Goal: Navigation & Orientation: Find specific page/section

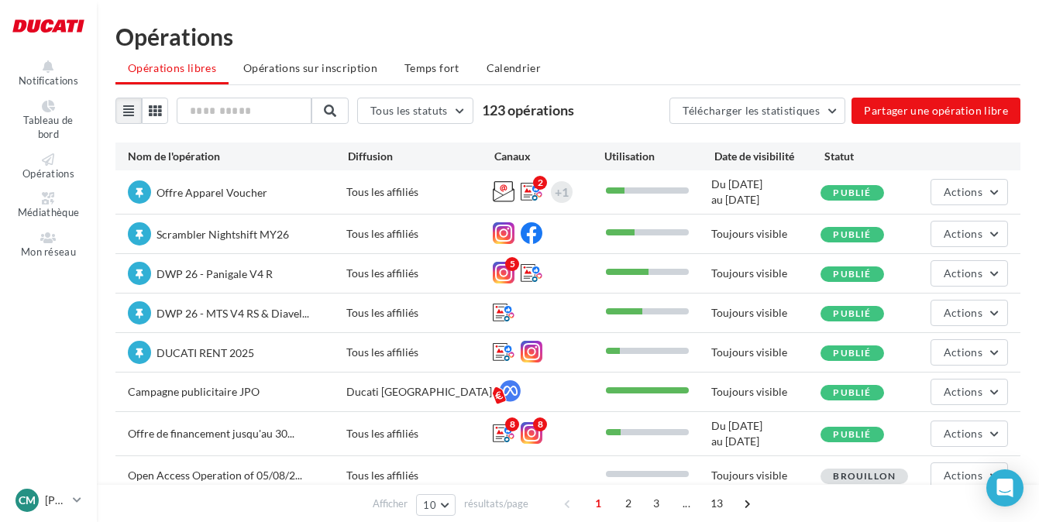
click at [225, 194] on span "Offre Apparel Voucher" at bounding box center [211, 192] width 111 height 13
click at [337, 191] on div "Offre Apparel Voucher" at bounding box center [237, 193] width 218 height 26
click at [338, 191] on div "Offre Apparel Voucher" at bounding box center [237, 193] width 218 height 26
click at [760, 178] on div "Du [DATE] au [DATE]" at bounding box center [765, 192] width 109 height 31
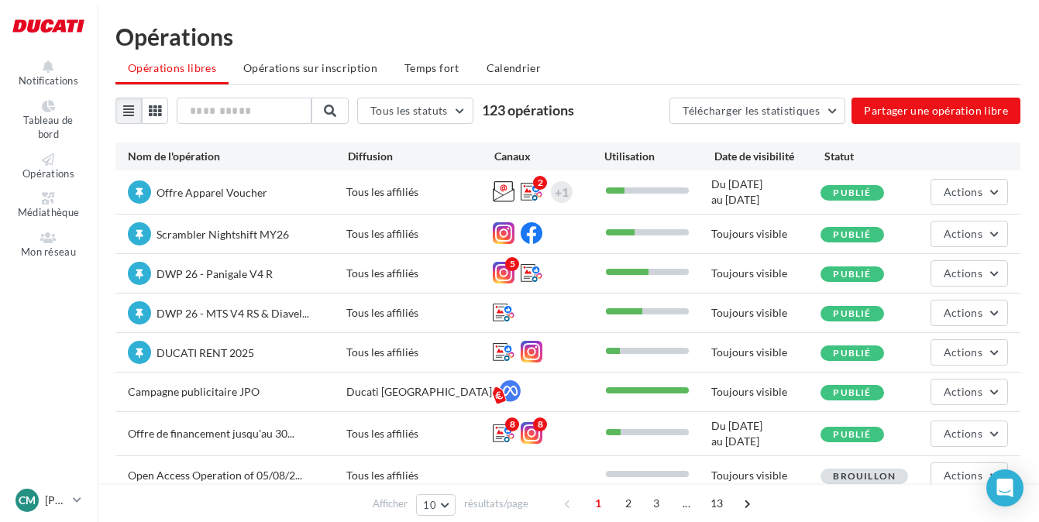
click at [760, 179] on div "Du [DATE] au [DATE]" at bounding box center [765, 192] width 109 height 31
click at [498, 186] on icon at bounding box center [504, 191] width 22 height 22
click at [211, 187] on span "Offre Apparel Voucher" at bounding box center [211, 192] width 111 height 13
click at [362, 191] on div "Tous les affiliés" at bounding box center [419, 191] width 146 height 15
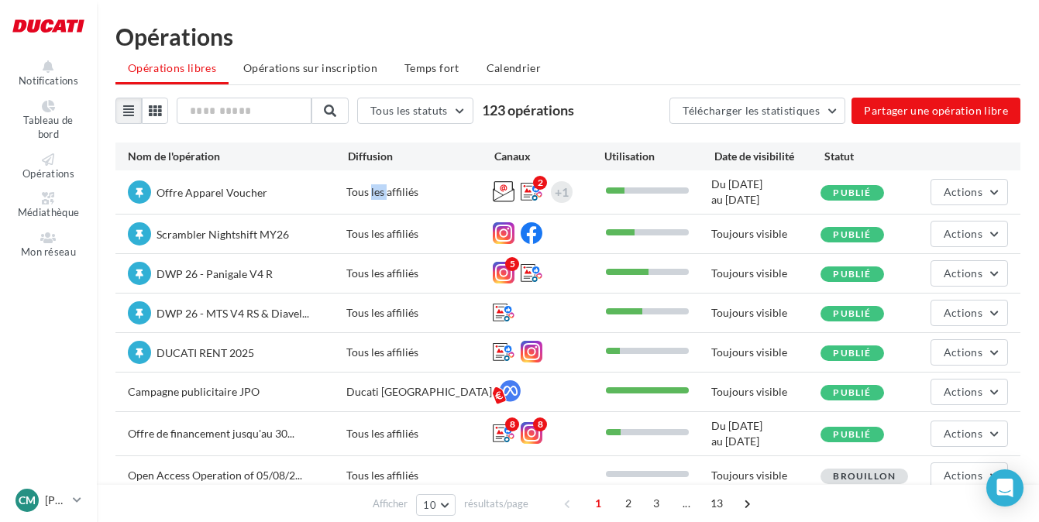
click at [362, 192] on div "Tous les affiliés" at bounding box center [419, 191] width 146 height 15
click at [995, 189] on button "Actions" at bounding box center [968, 192] width 77 height 26
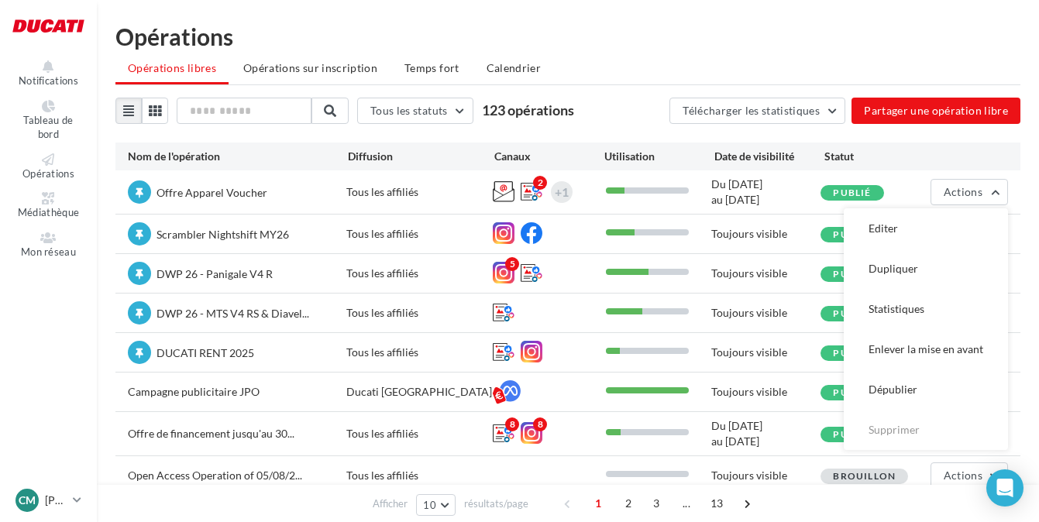
click at [789, 55] on ul "Opérations libres Opérations sur inscription Temps fort Calendrier" at bounding box center [567, 69] width 905 height 31
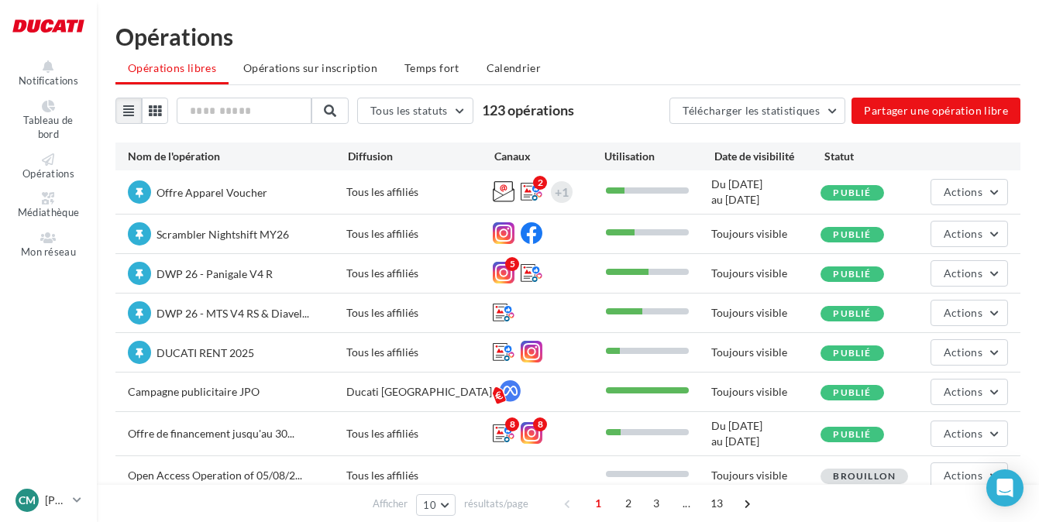
click at [197, 193] on span "Offre Apparel Voucher" at bounding box center [211, 192] width 111 height 13
click at [473, 113] on button "Tous les statuts" at bounding box center [415, 111] width 116 height 26
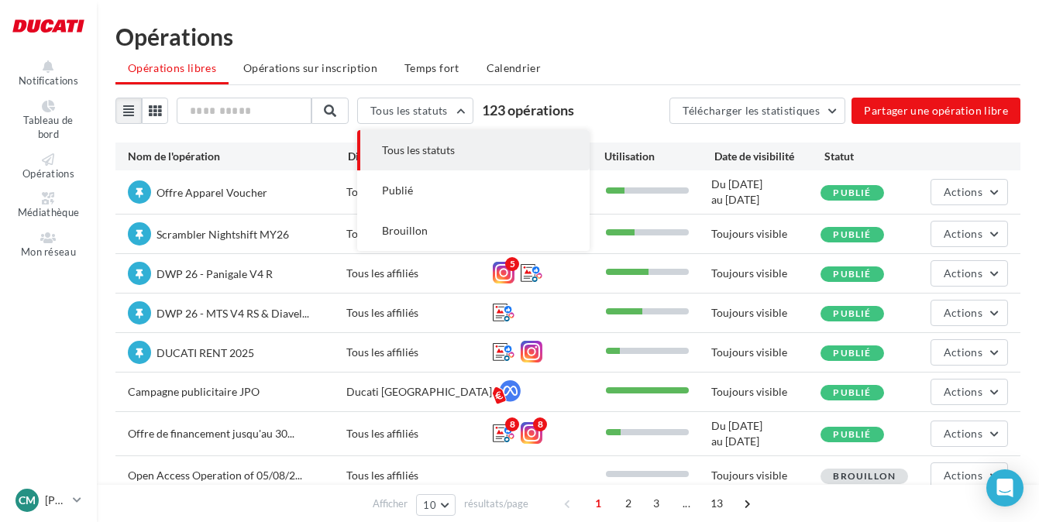
click at [617, 81] on ul "Opérations libres Opérations sur inscription Temps fort Calendrier" at bounding box center [567, 69] width 905 height 31
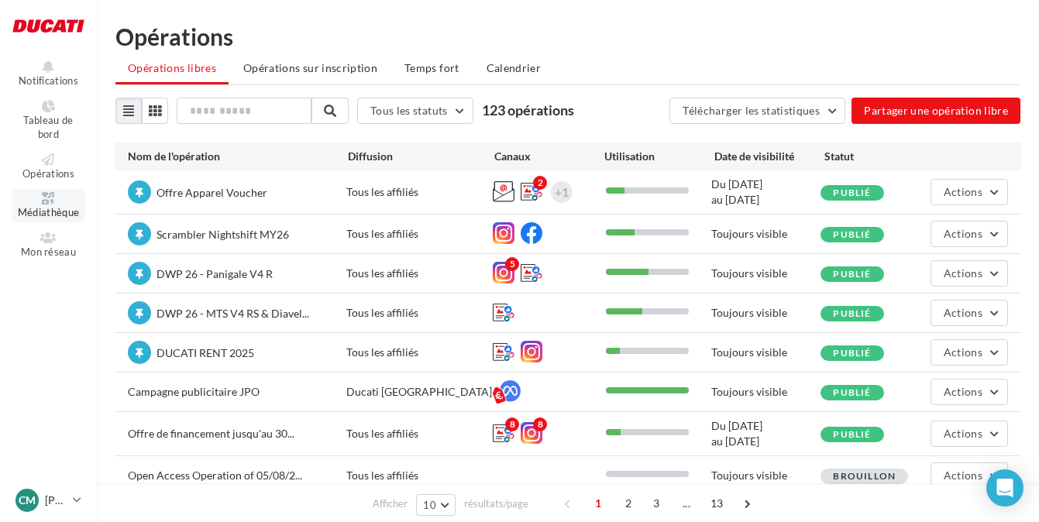
click at [47, 207] on span "Médiathèque" at bounding box center [49, 212] width 62 height 12
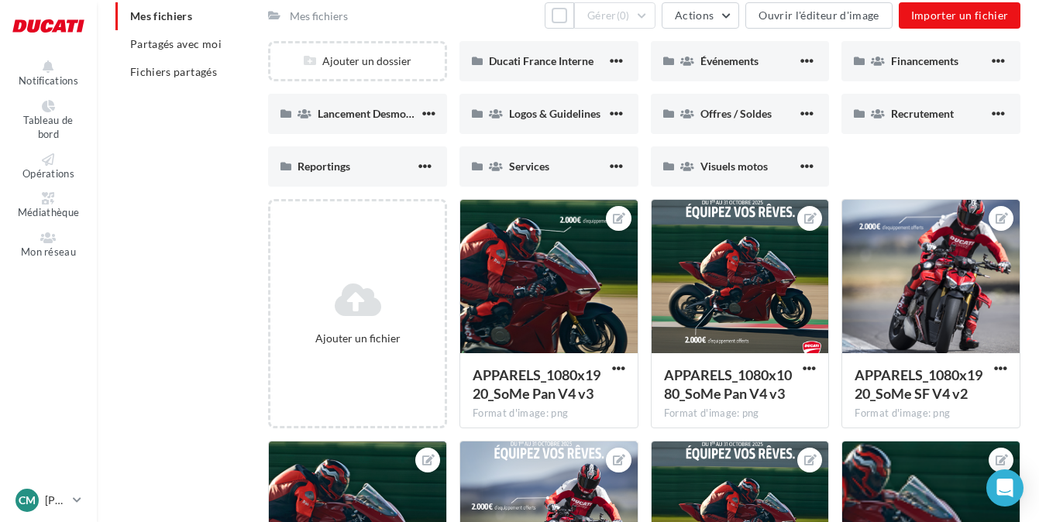
scroll to position [112, 0]
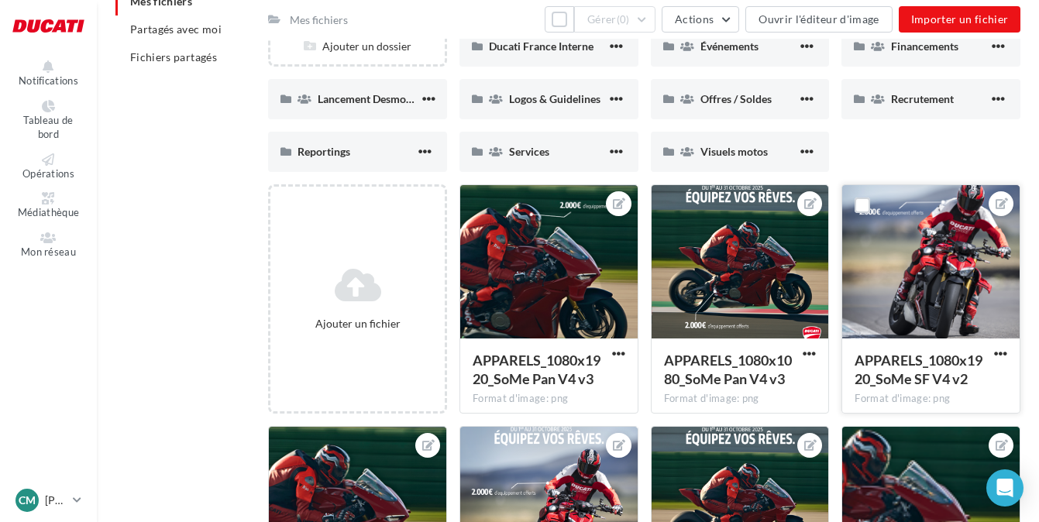
click at [944, 292] on div at bounding box center [930, 262] width 177 height 155
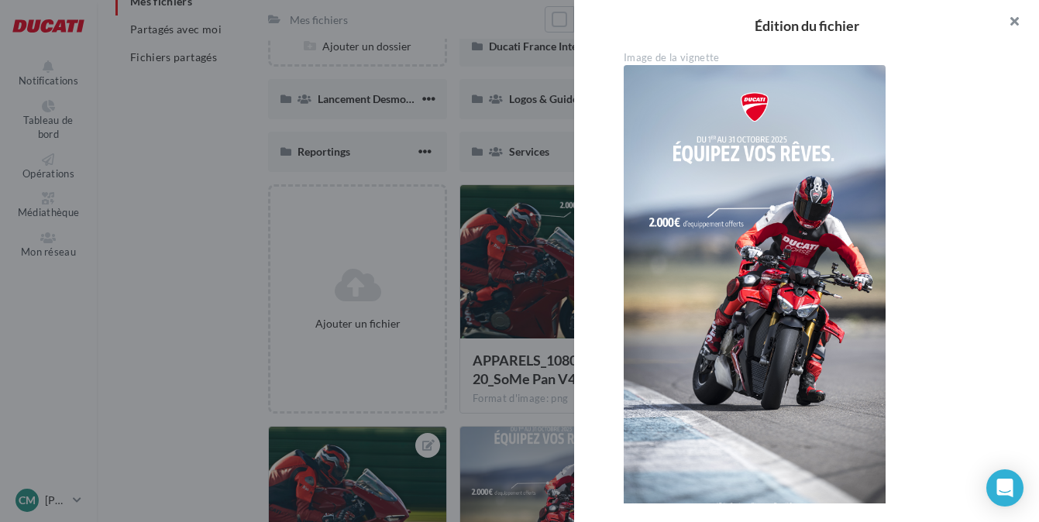
click at [1011, 25] on button "button" at bounding box center [1008, 23] width 62 height 46
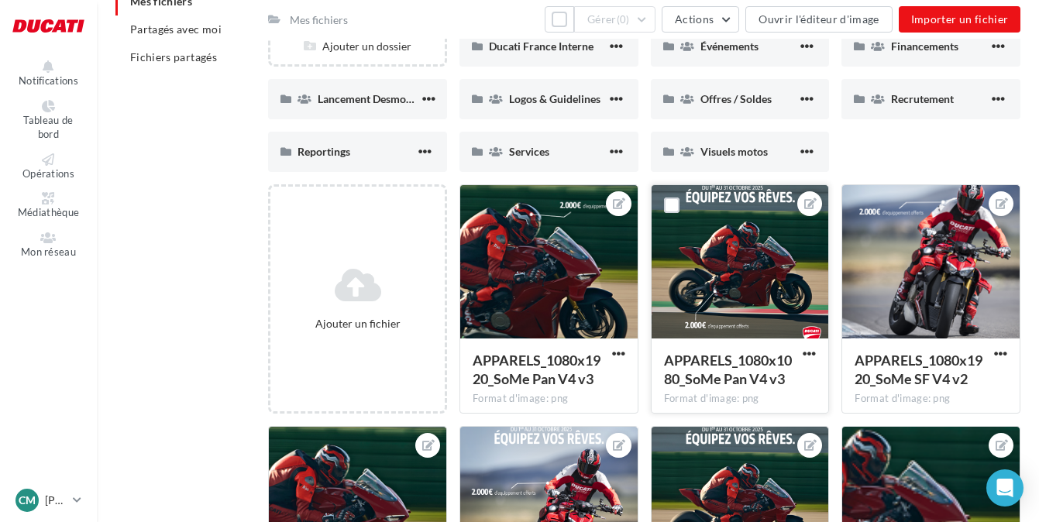
click at [706, 287] on div at bounding box center [739, 262] width 177 height 155
click at [720, 297] on div "Mes fichiers Tout sélectionner Gérer (0) Actions Ouvrir l'éditeur d'image Impor…" at bounding box center [644, 328] width 752 height 680
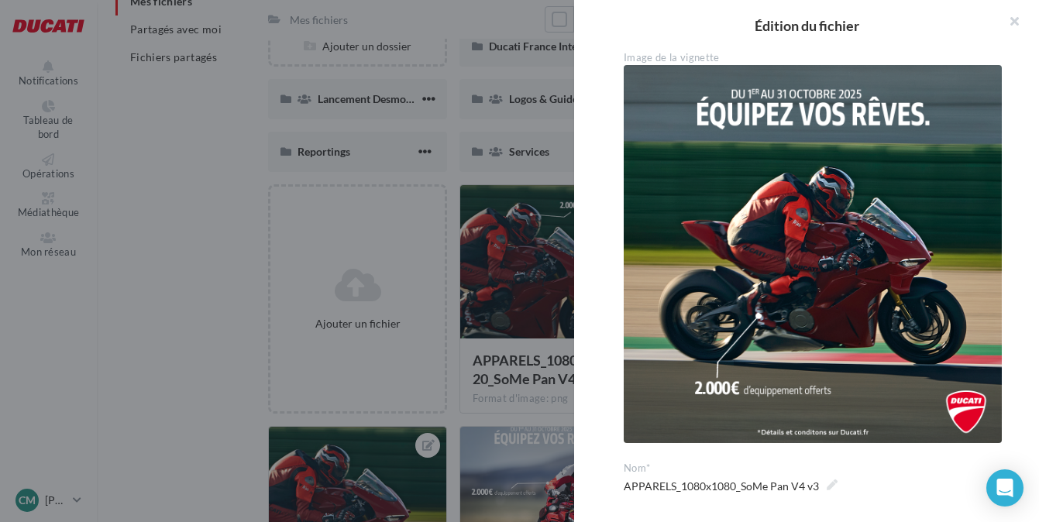
click at [1017, 29] on button "button" at bounding box center [1008, 23] width 62 height 46
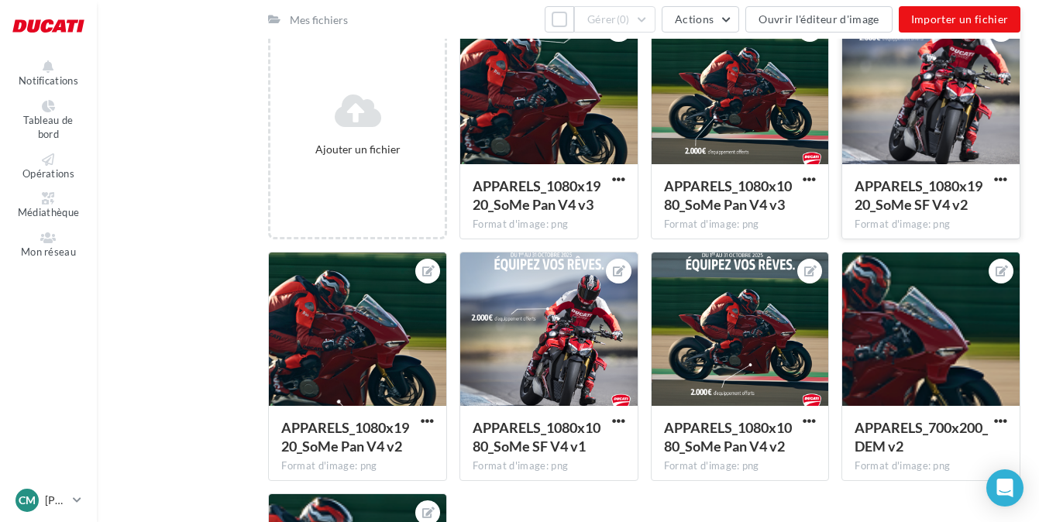
scroll to position [297, 0]
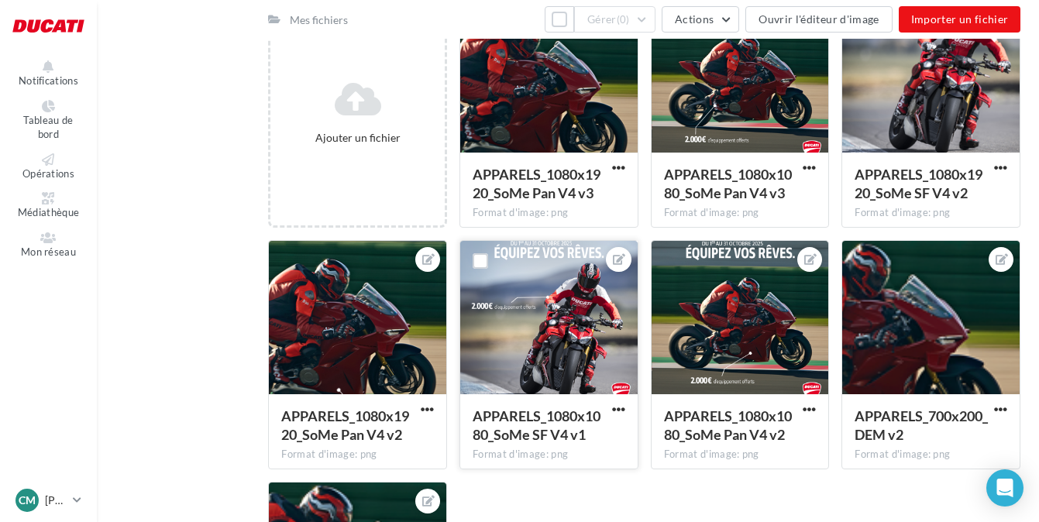
click at [578, 319] on div at bounding box center [548, 318] width 177 height 155
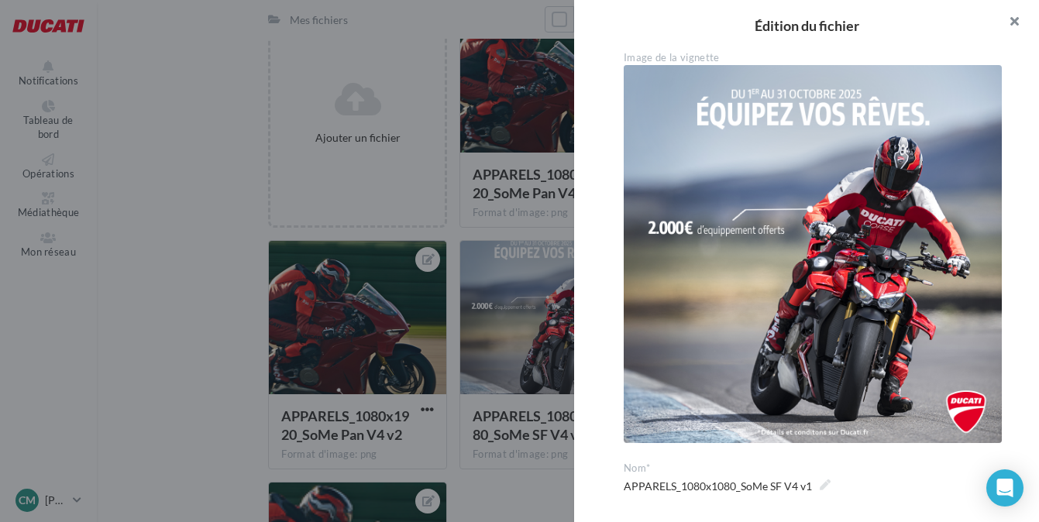
click at [1010, 26] on button "button" at bounding box center [1008, 23] width 62 height 46
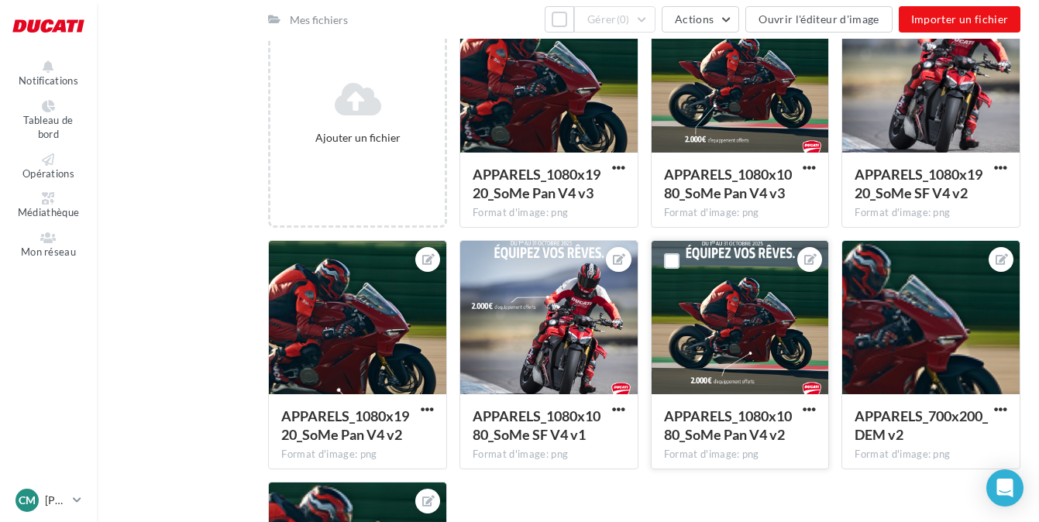
click at [737, 333] on div at bounding box center [739, 318] width 177 height 155
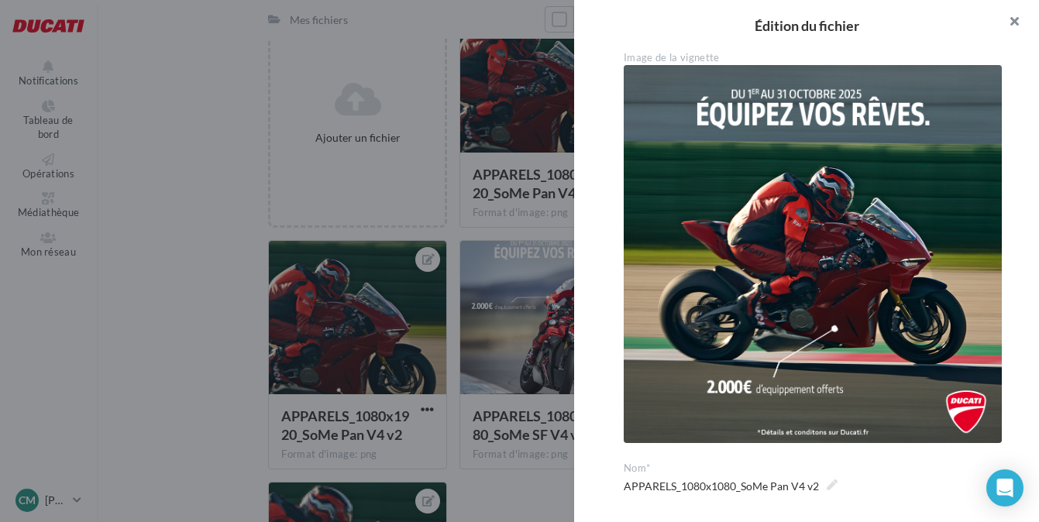
click at [1018, 23] on button "button" at bounding box center [1008, 23] width 62 height 46
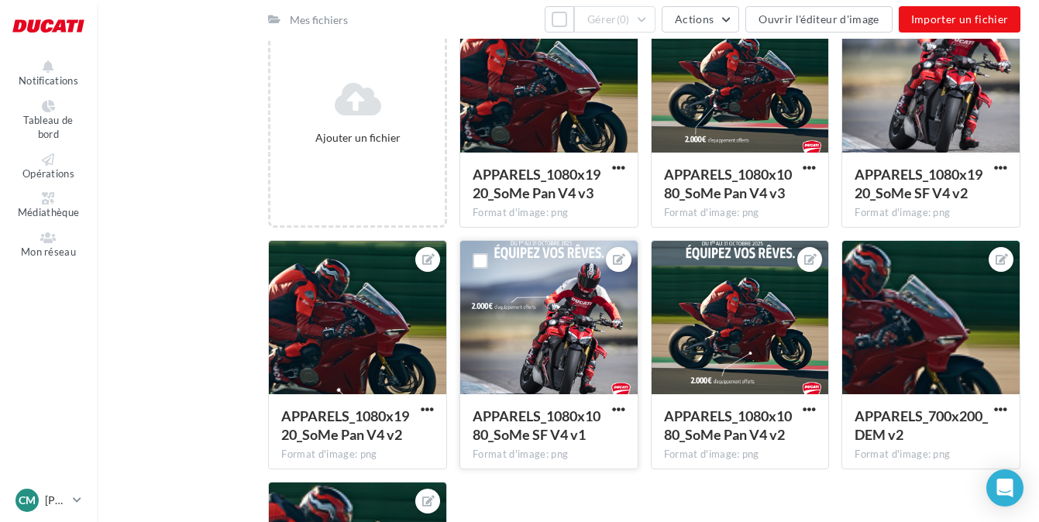
click at [552, 326] on div at bounding box center [548, 318] width 177 height 155
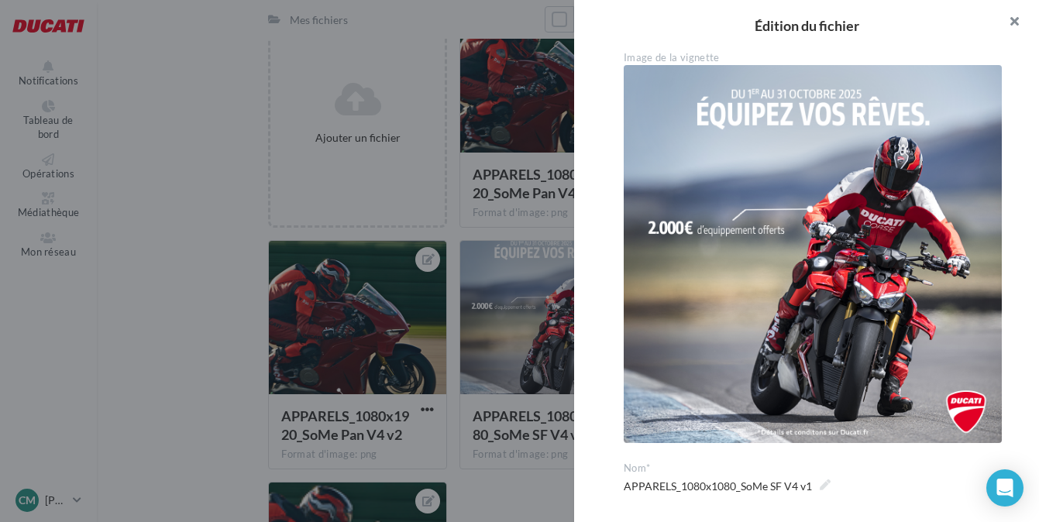
click at [1011, 19] on button "button" at bounding box center [1008, 23] width 62 height 46
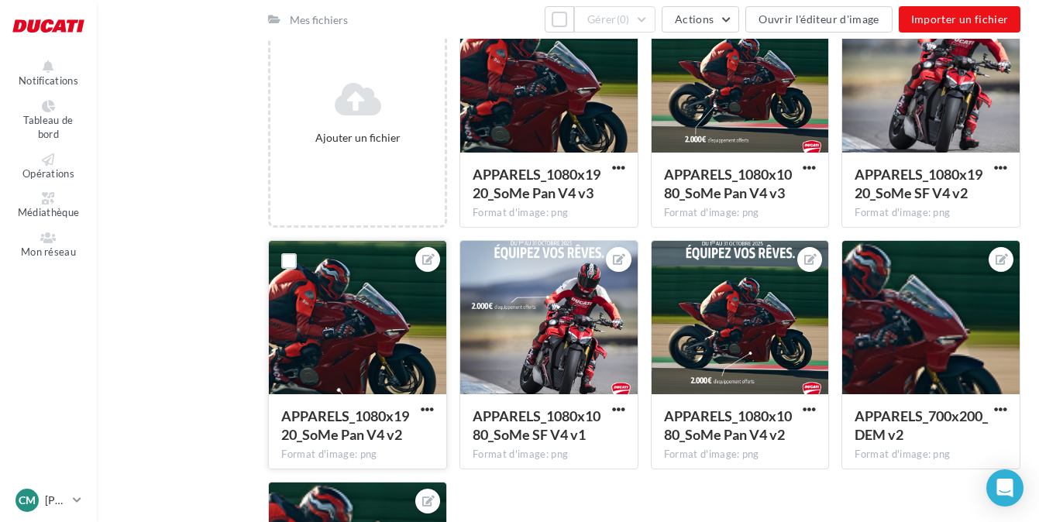
click at [378, 315] on div at bounding box center [357, 318] width 177 height 155
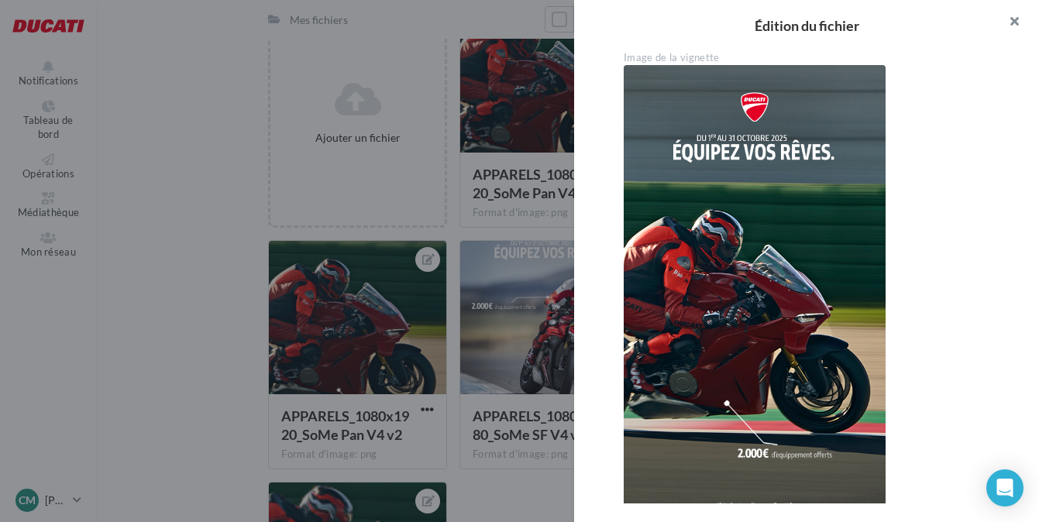
click at [1014, 28] on button "button" at bounding box center [1008, 23] width 62 height 46
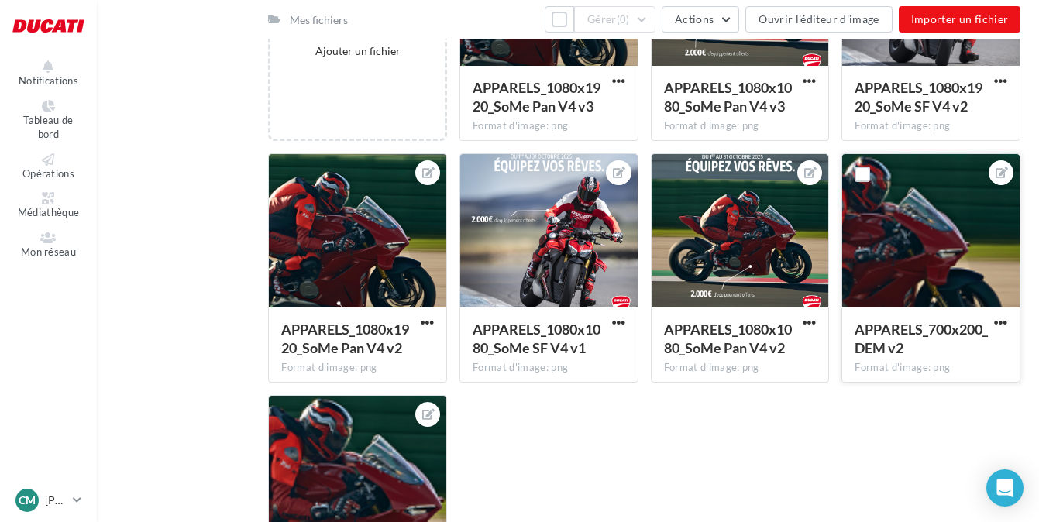
scroll to position [222, 0]
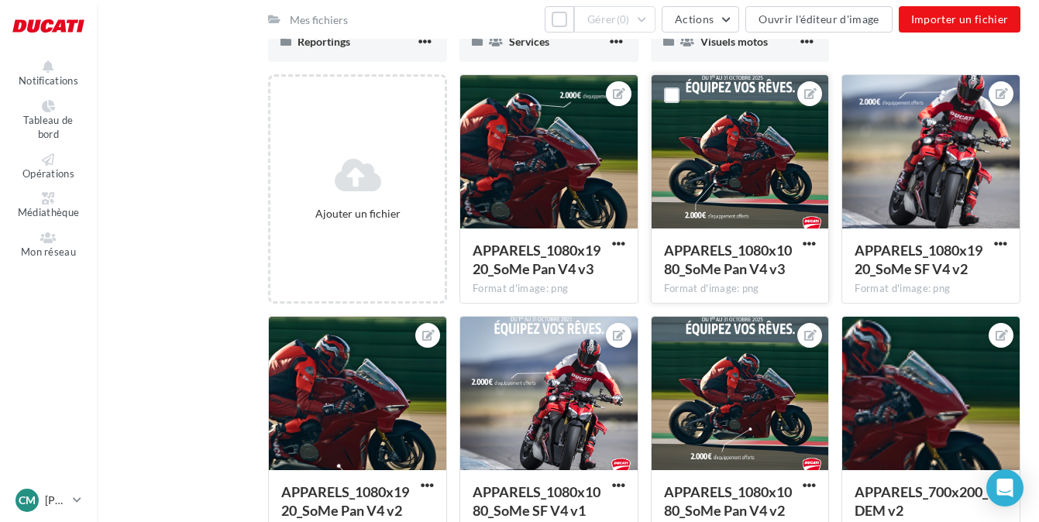
click at [734, 133] on div at bounding box center [739, 152] width 177 height 155
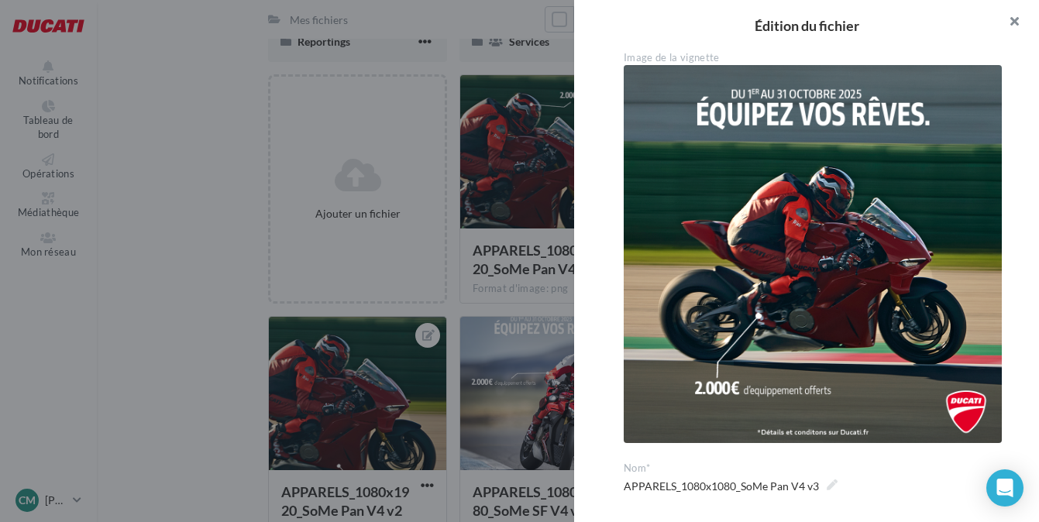
click at [1011, 21] on button "button" at bounding box center [1008, 23] width 62 height 46
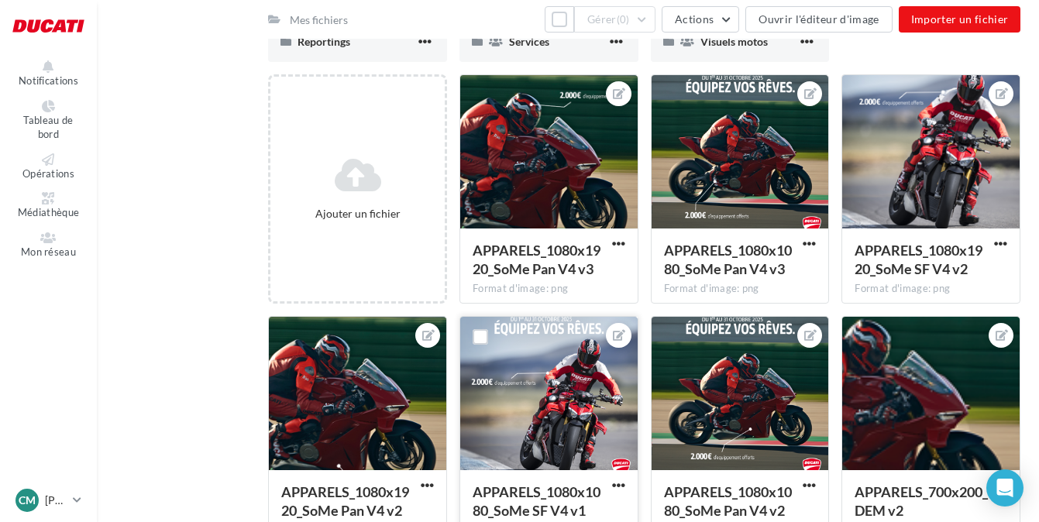
click at [552, 411] on div at bounding box center [548, 394] width 177 height 155
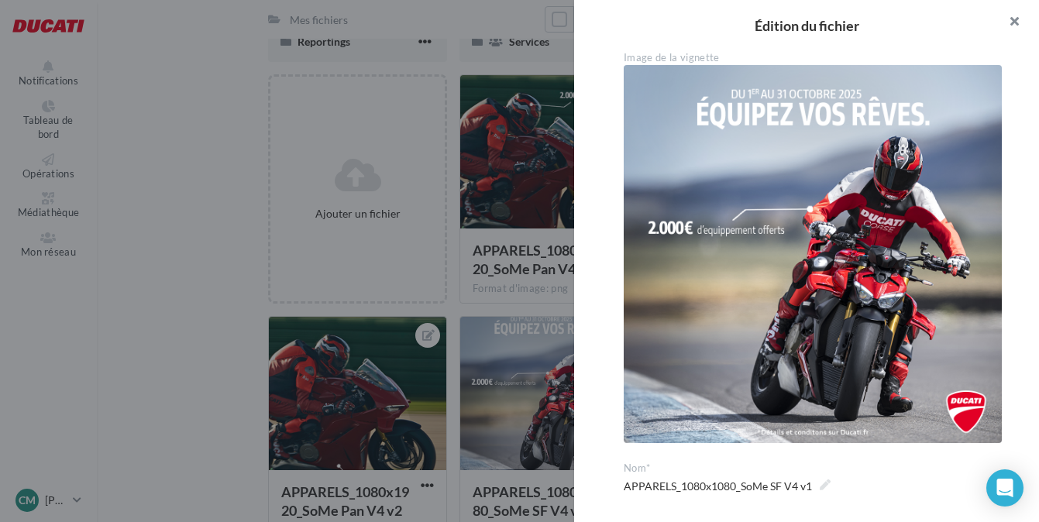
click at [1006, 19] on button "button" at bounding box center [1008, 23] width 62 height 46
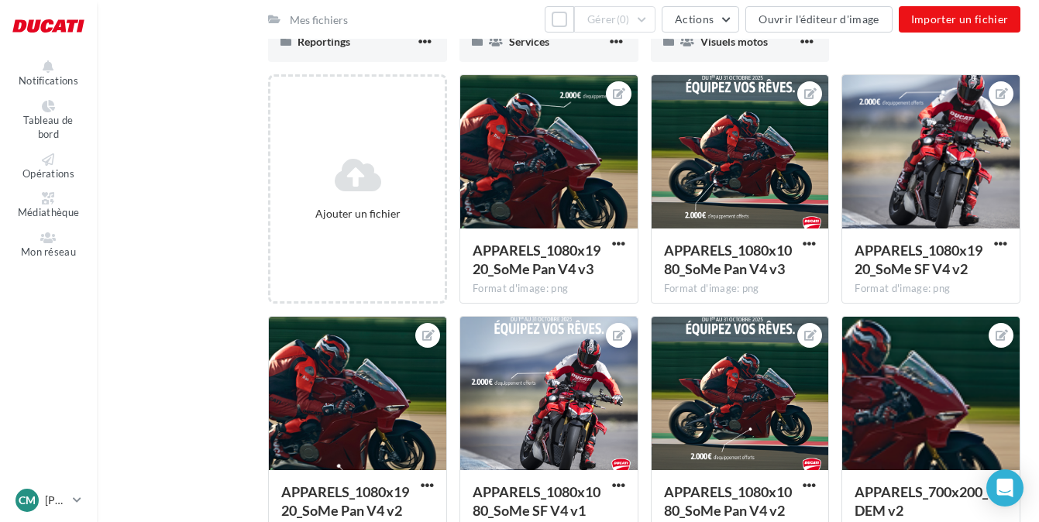
scroll to position [51, 0]
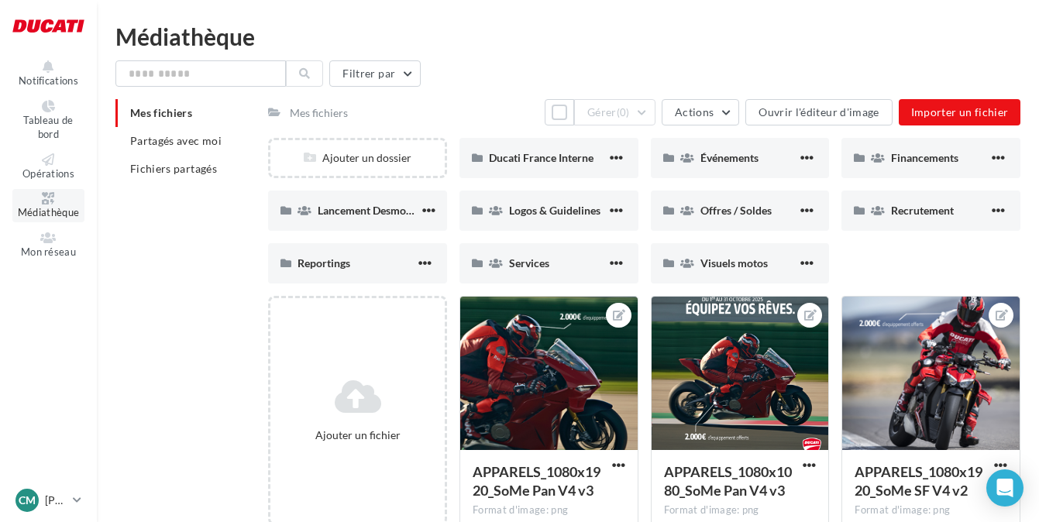
click at [44, 195] on icon at bounding box center [48, 198] width 63 height 12
click at [44, 201] on icon at bounding box center [48, 198] width 63 height 12
click at [905, 165] on div "Financements" at bounding box center [940, 157] width 98 height 15
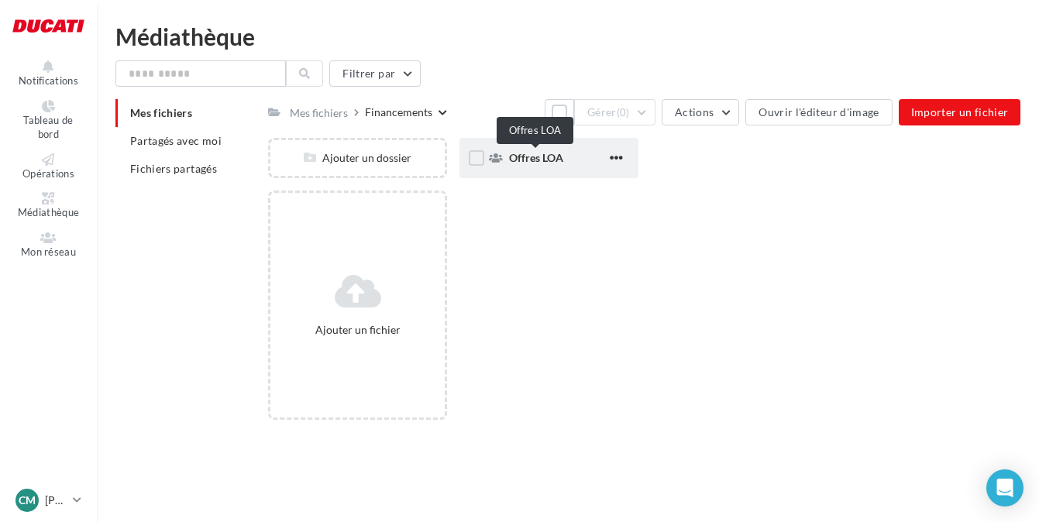
click at [542, 157] on span "Offres LOA" at bounding box center [536, 157] width 54 height 13
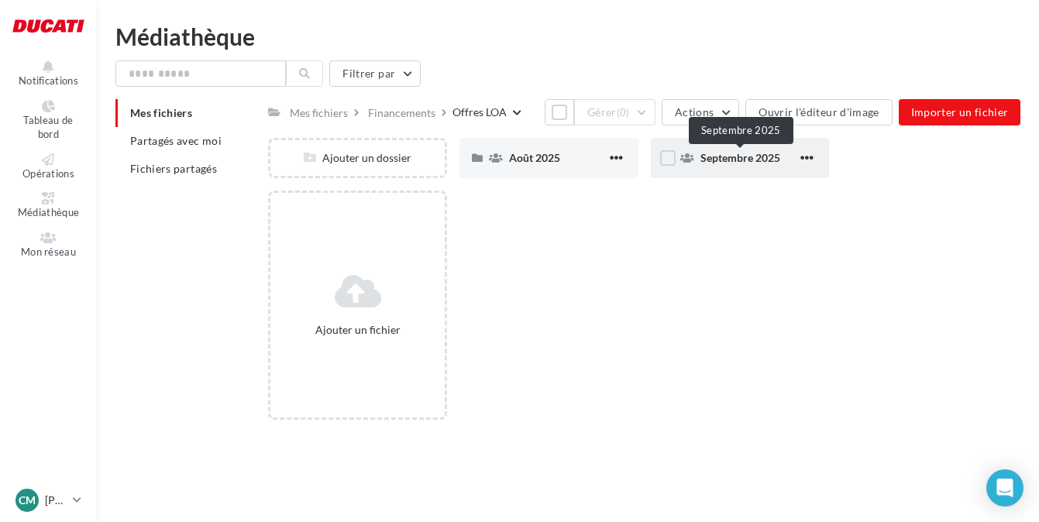
click at [762, 153] on span "Septembre 2025" at bounding box center [740, 157] width 80 height 13
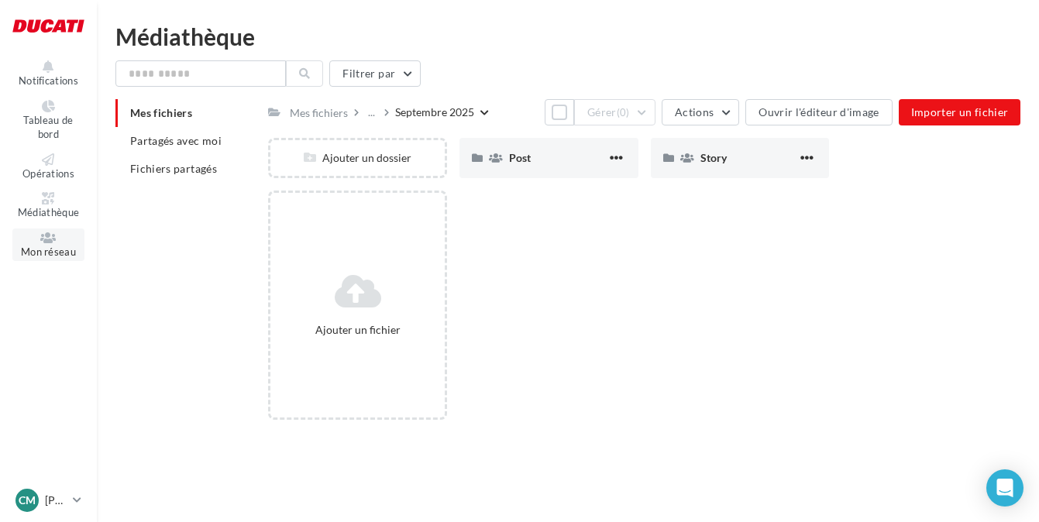
click at [46, 238] on icon at bounding box center [48, 238] width 63 height 12
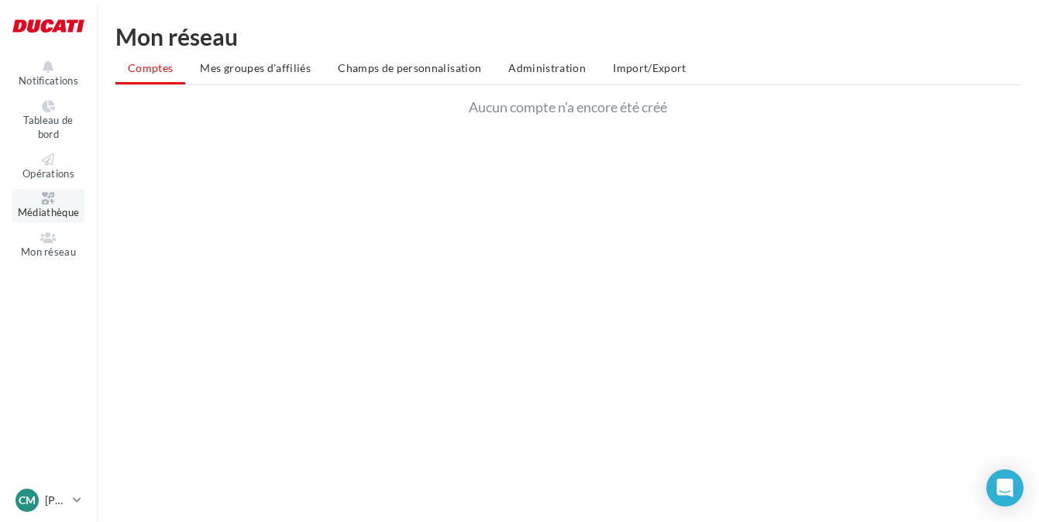
click at [45, 218] on span "Médiathèque" at bounding box center [49, 212] width 62 height 12
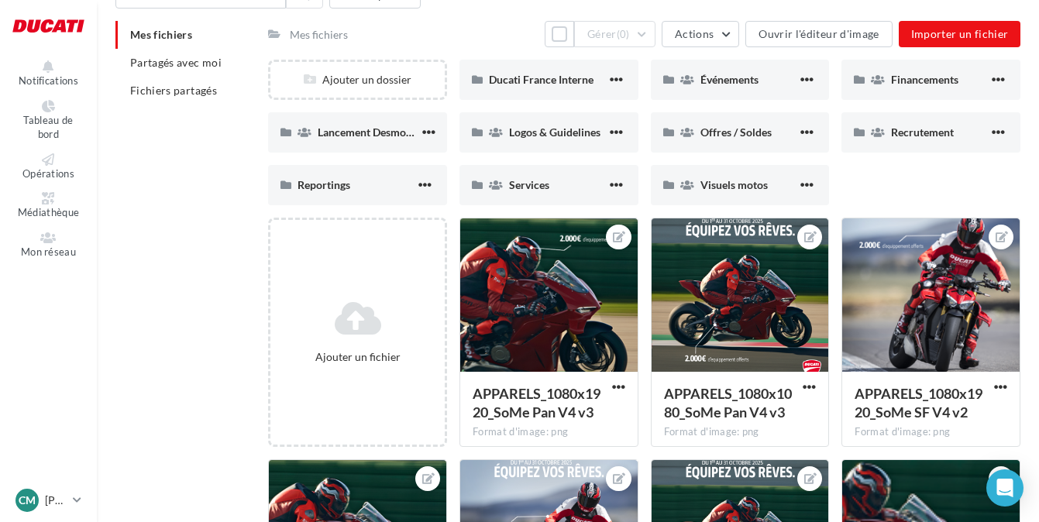
scroll to position [77, 0]
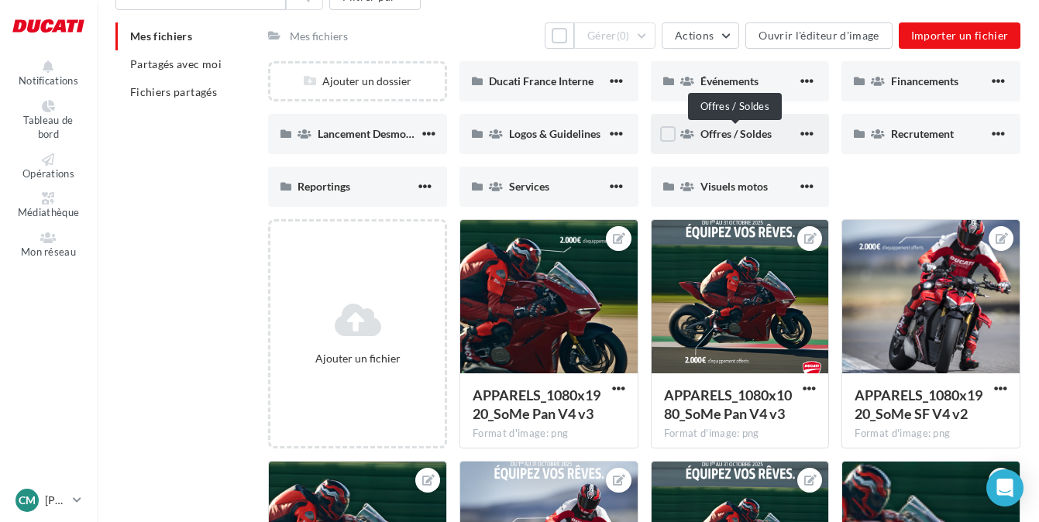
click at [717, 129] on span "Offres / Soldes" at bounding box center [735, 133] width 71 height 13
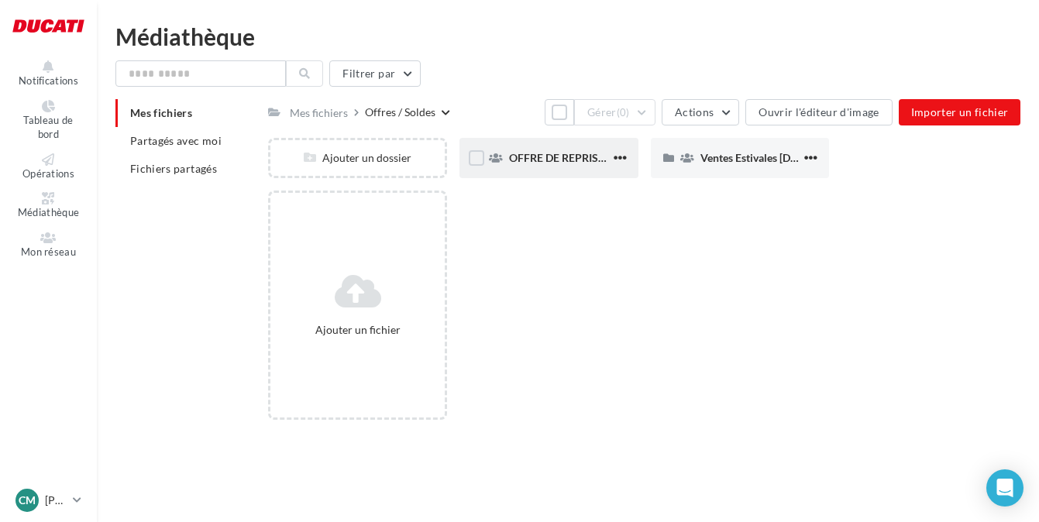
click at [572, 175] on div "OFFRE DE REPRISE MTS V4" at bounding box center [548, 158] width 179 height 40
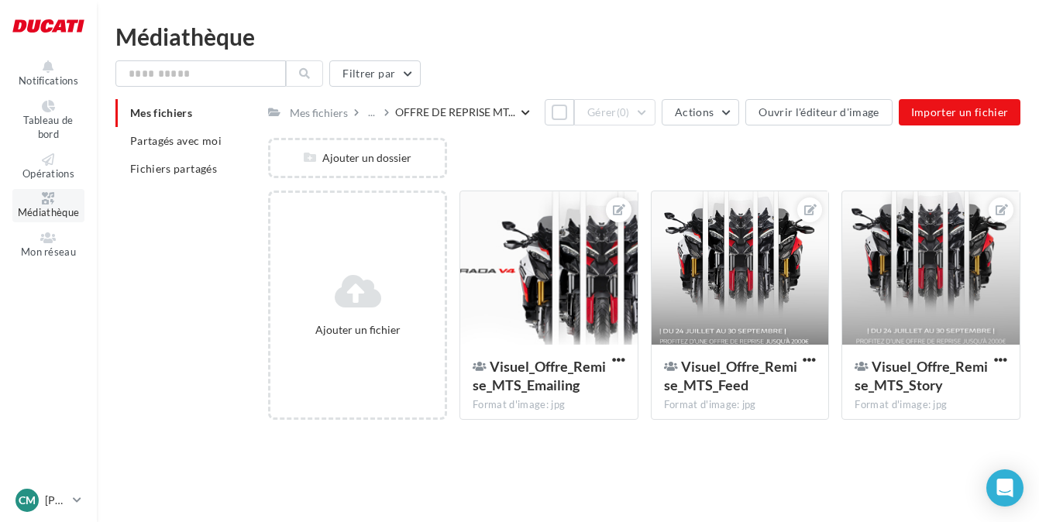
click at [50, 211] on span "Médiathèque" at bounding box center [49, 212] width 62 height 12
click at [50, 210] on span "Médiathèque" at bounding box center [49, 212] width 62 height 12
click at [170, 113] on span "Mes fichiers" at bounding box center [161, 112] width 62 height 13
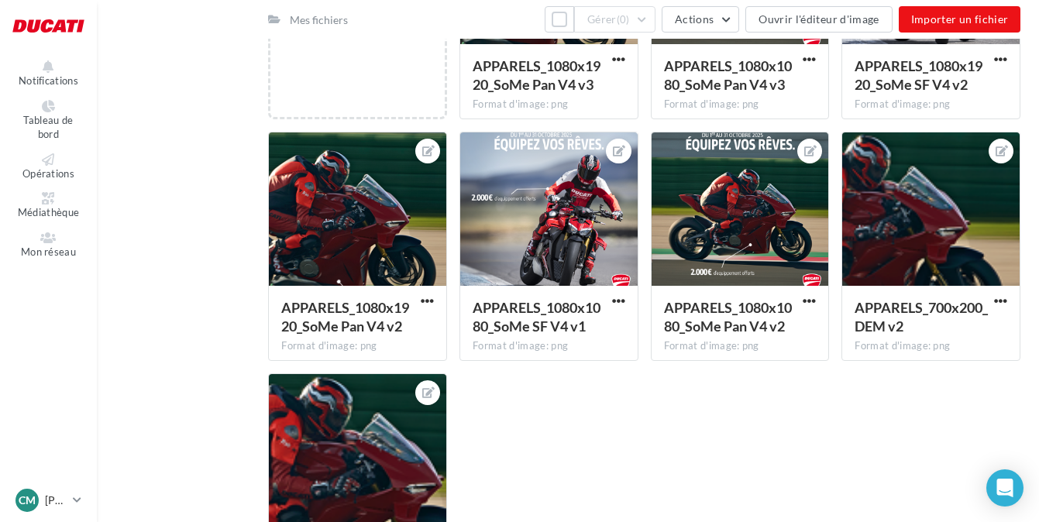
scroll to position [404, 0]
